Goal: Use online tool/utility

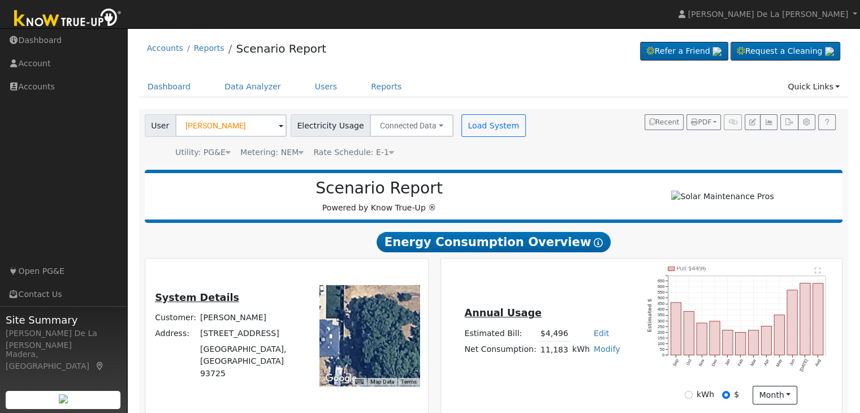
click at [279, 124] on span at bounding box center [281, 126] width 5 height 13
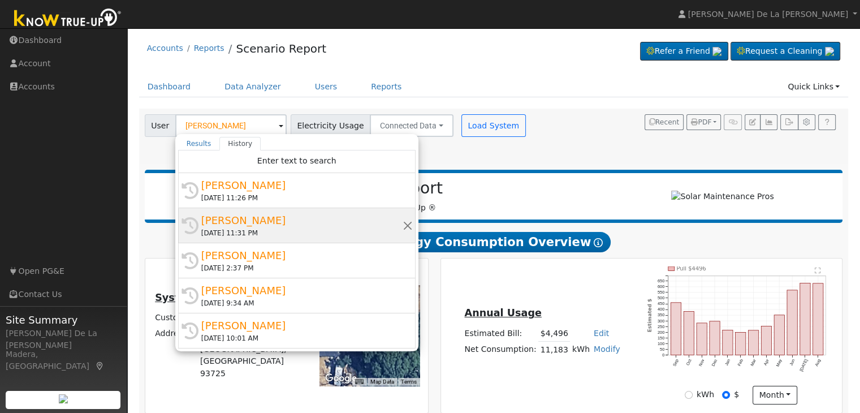
click at [261, 220] on div "[PERSON_NAME]" at bounding box center [301, 219] width 201 height 15
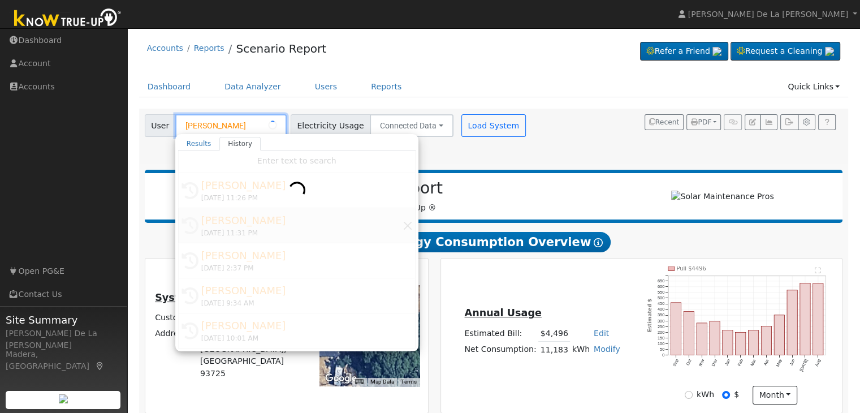
type input "[PERSON_NAME]"
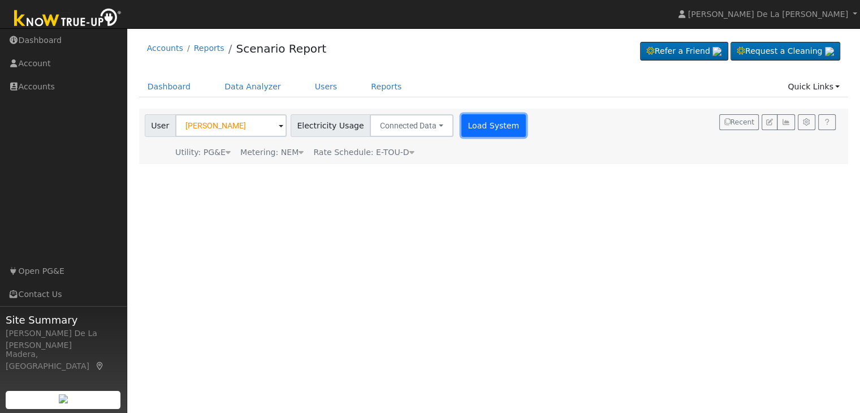
click at [494, 117] on button "Load System" at bounding box center [493, 125] width 64 height 23
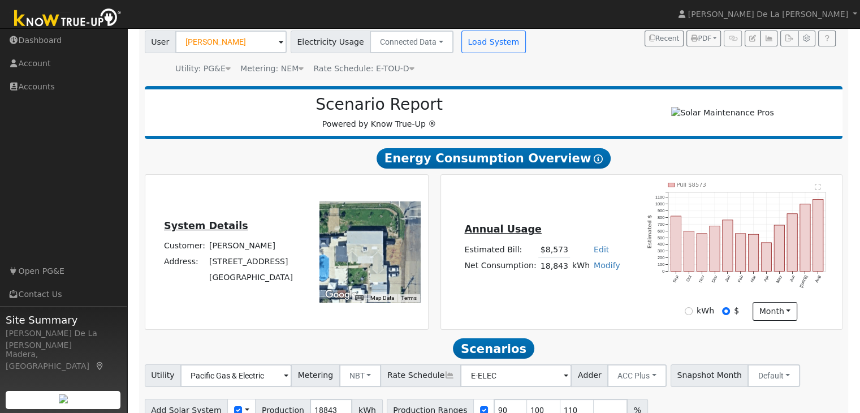
scroll to position [89, 0]
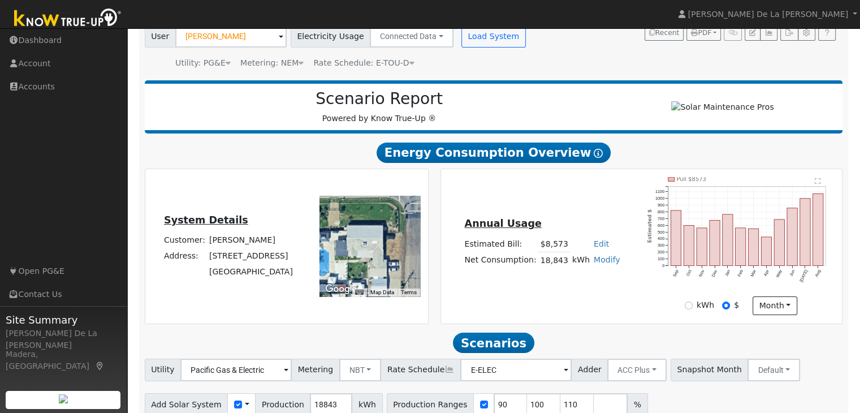
click at [400, 285] on div at bounding box center [369, 246] width 101 height 101
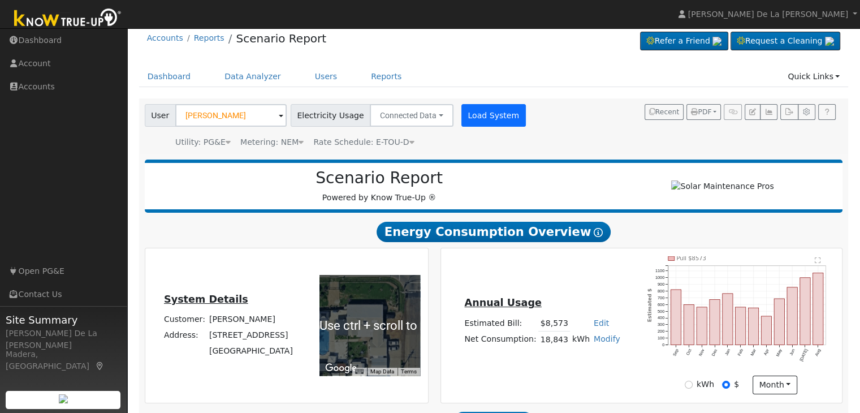
scroll to position [0, 0]
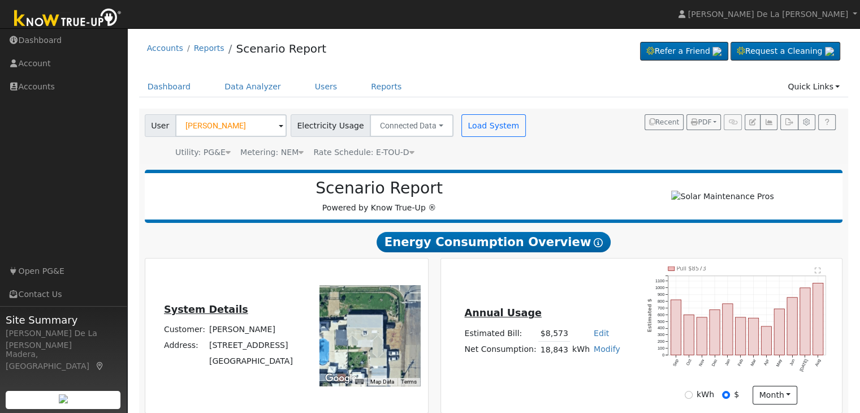
click at [225, 152] on icon at bounding box center [227, 152] width 5 height 8
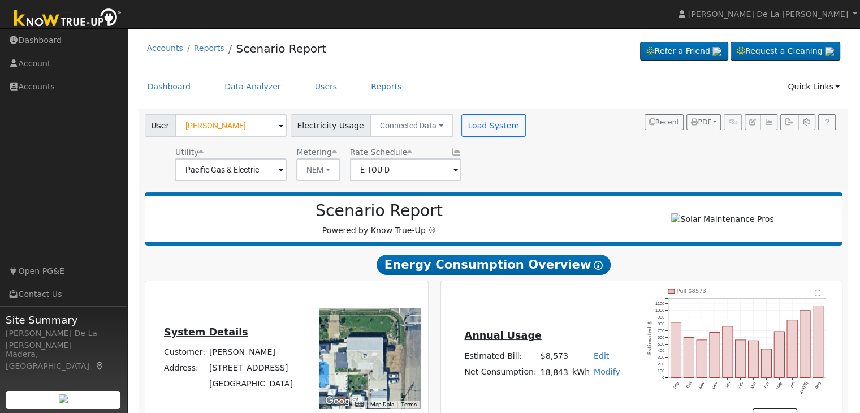
click at [472, 159] on div "Utility Pacific Gas & Electric Metering NEM NEM NBT Rate Schedule E-TOU-D" at bounding box center [336, 161] width 388 height 38
click at [199, 151] on icon at bounding box center [200, 152] width 5 height 8
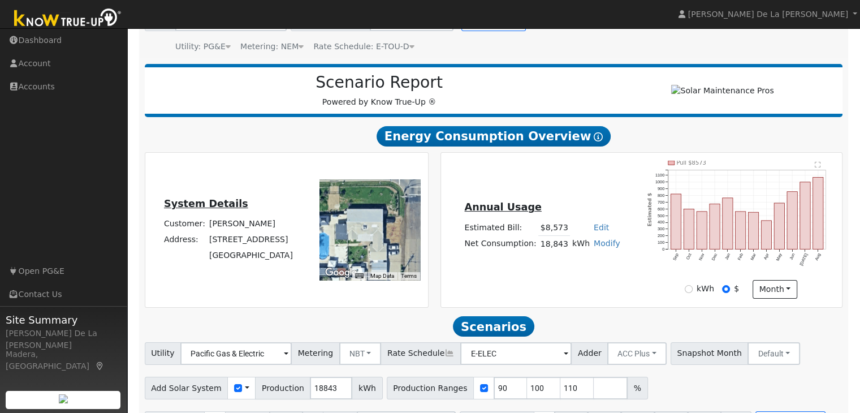
scroll to position [111, 0]
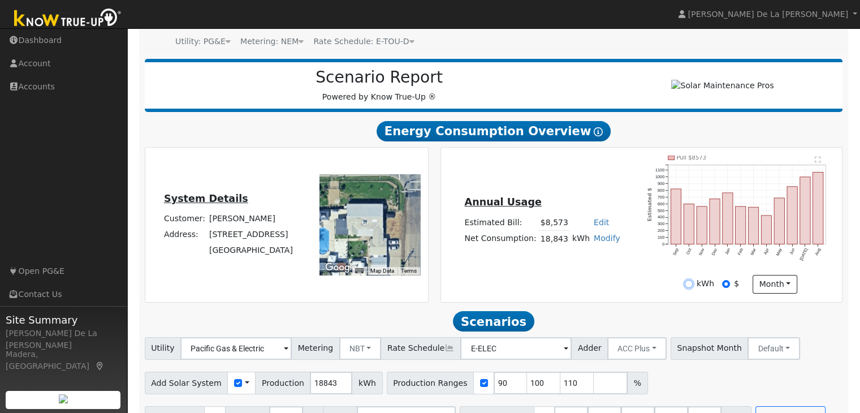
click at [690, 286] on input "kWh" at bounding box center [688, 284] width 8 height 8
radio input "true"
radio input "false"
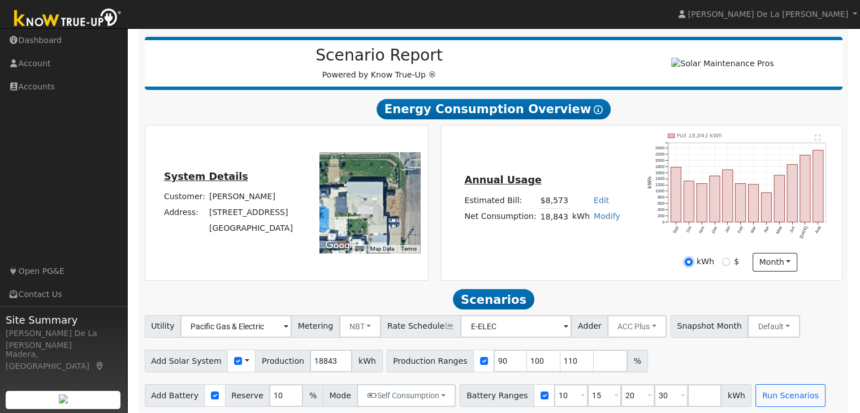
scroll to position [131, 0]
